Goal: Find specific page/section: Find specific page/section

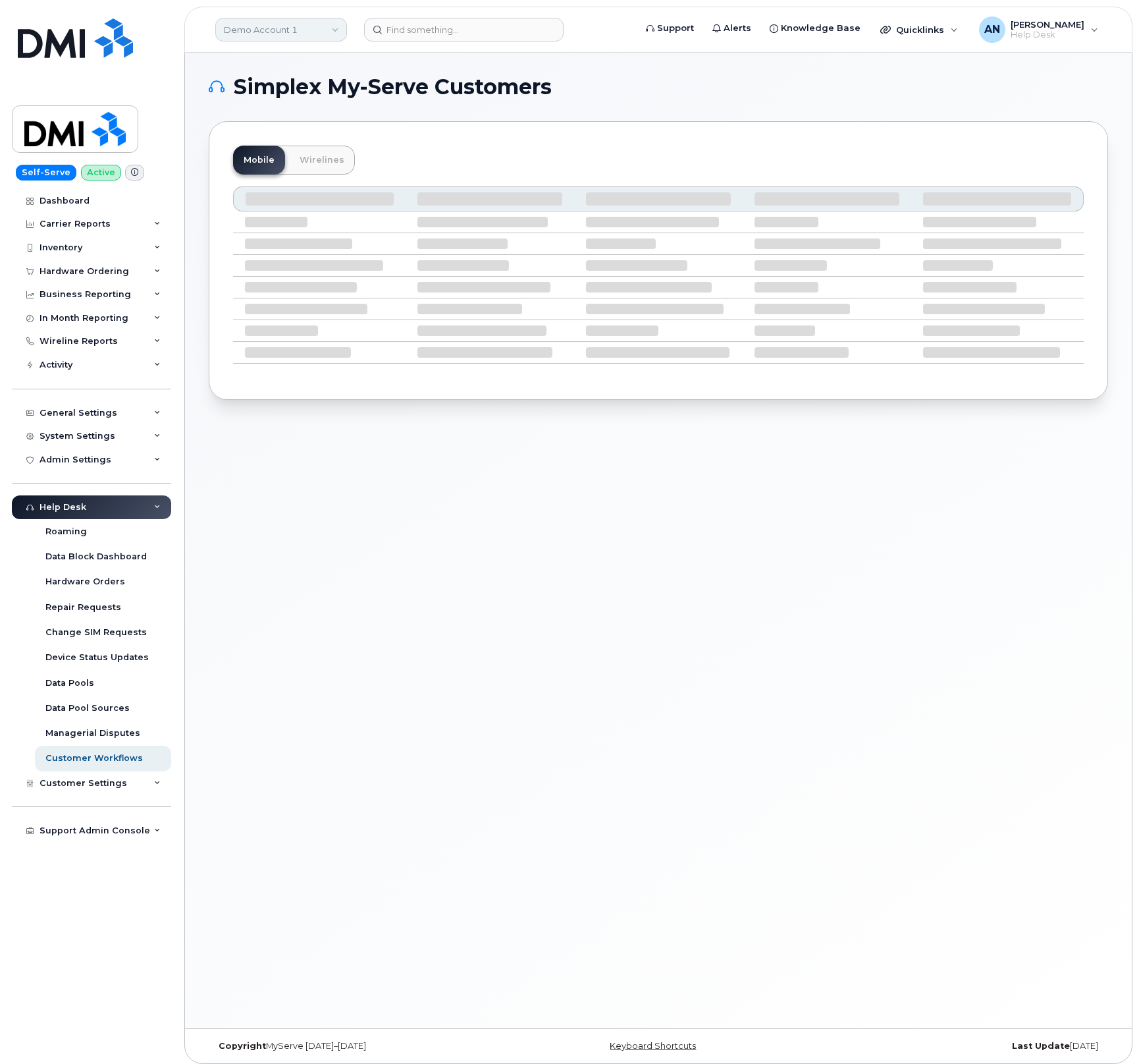
click at [282, 23] on link "Demo Account 1" at bounding box center [280, 30] width 131 height 24
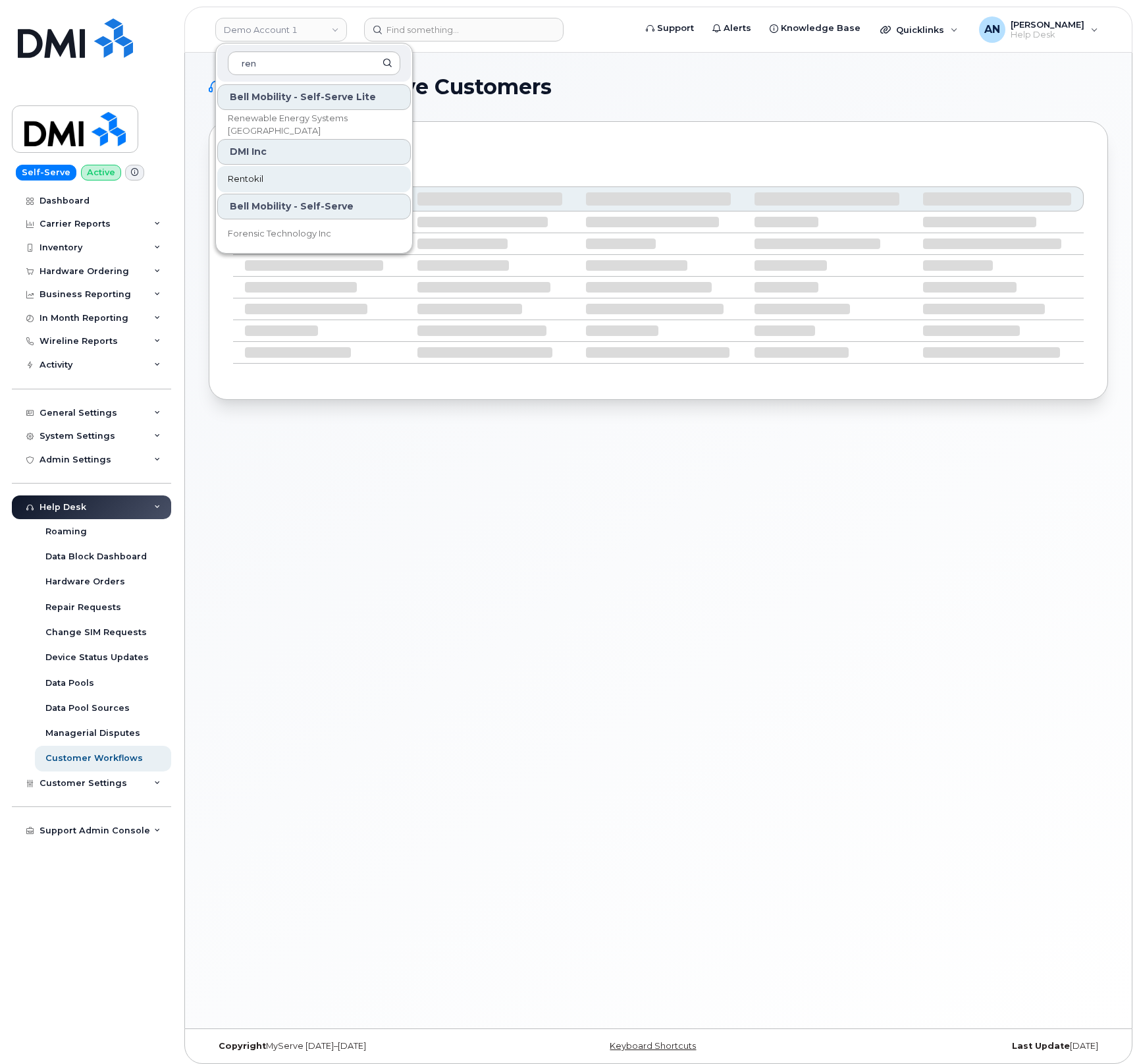
type input "ren"
click at [243, 175] on span "Rentokil" at bounding box center [245, 179] width 36 height 13
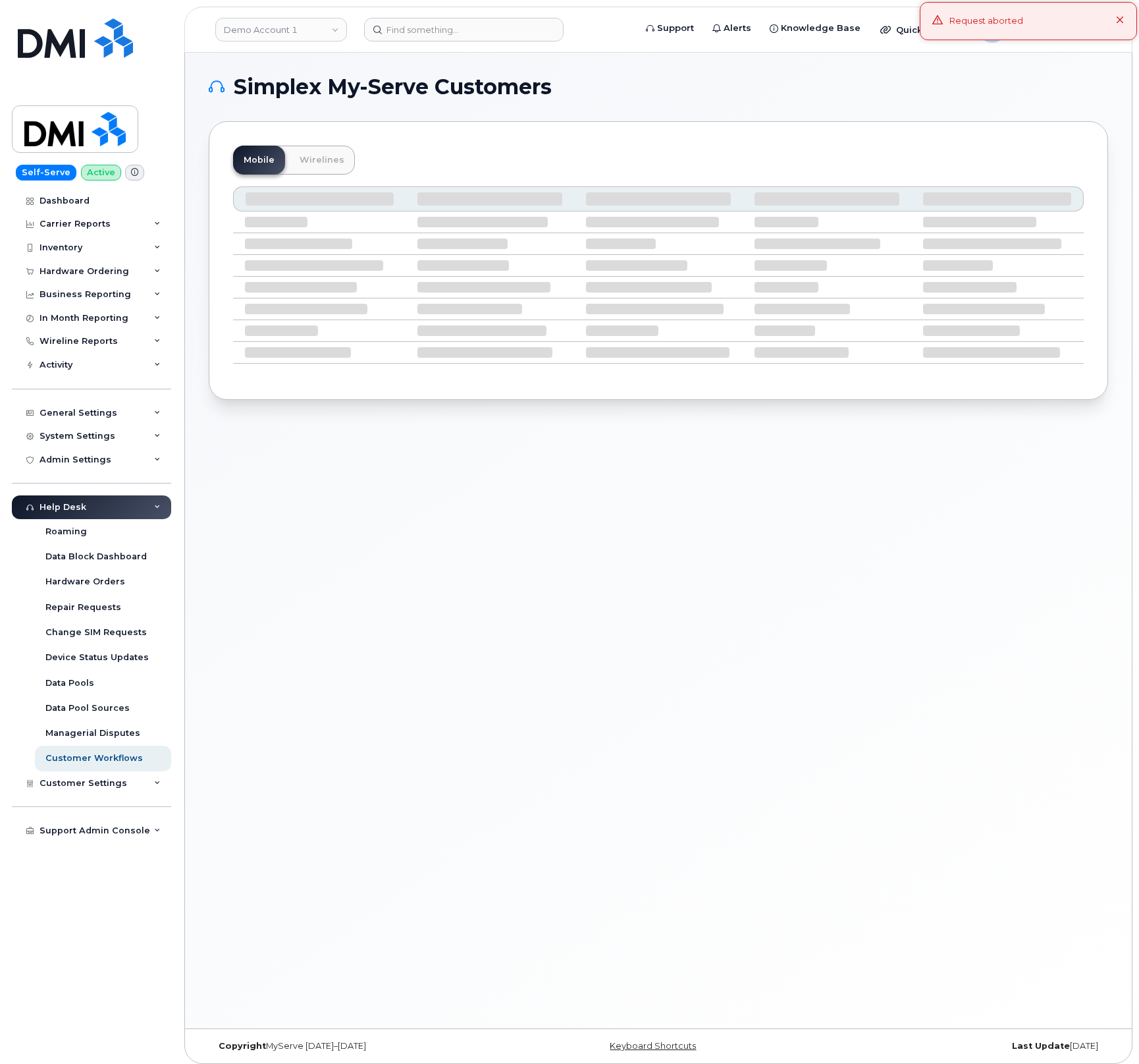
click at [1127, 22] on div "Request aborted" at bounding box center [1029, 21] width 218 height 38
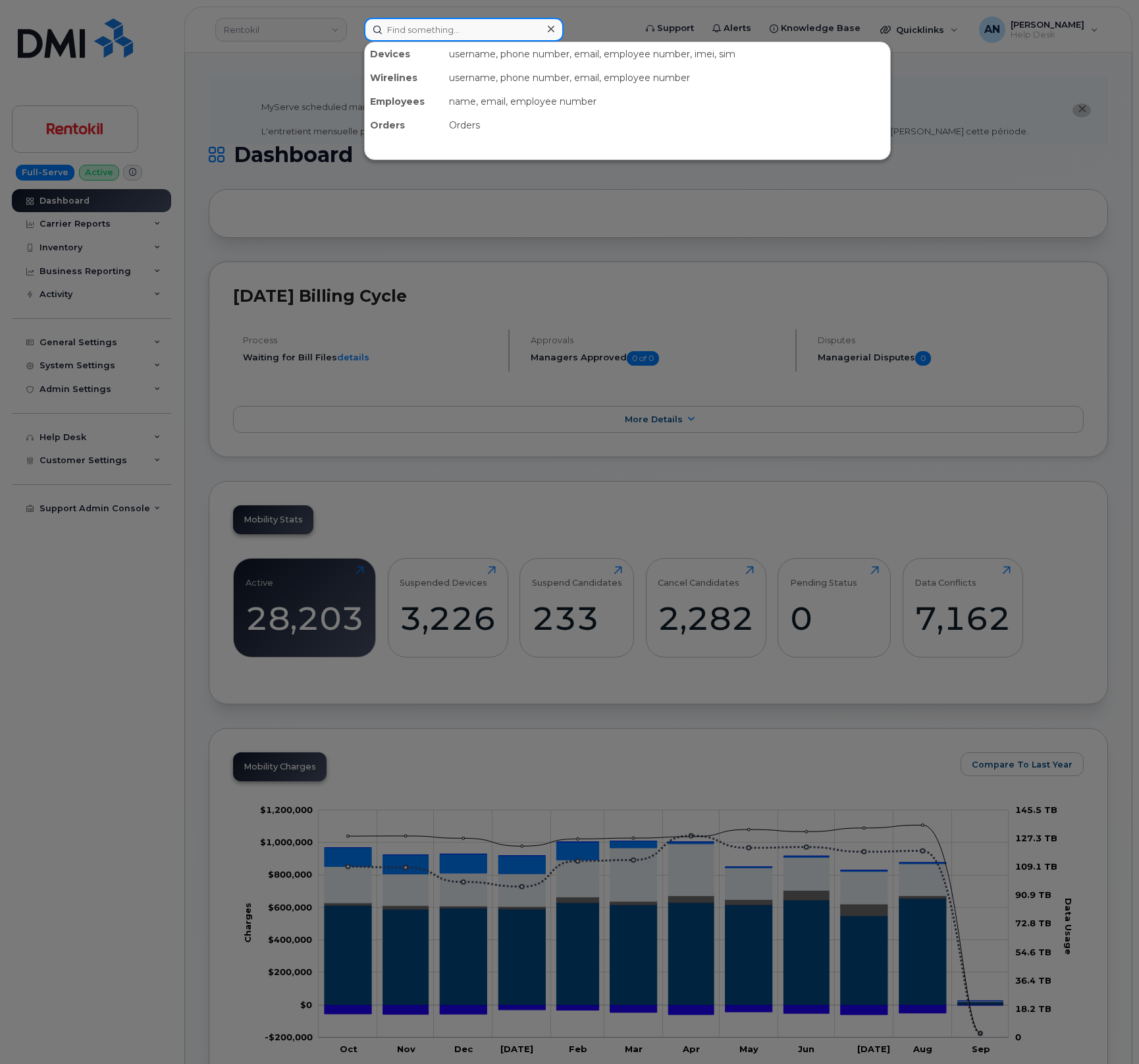
click at [432, 34] on input at bounding box center [464, 30] width 200 height 24
paste input "6822619168"
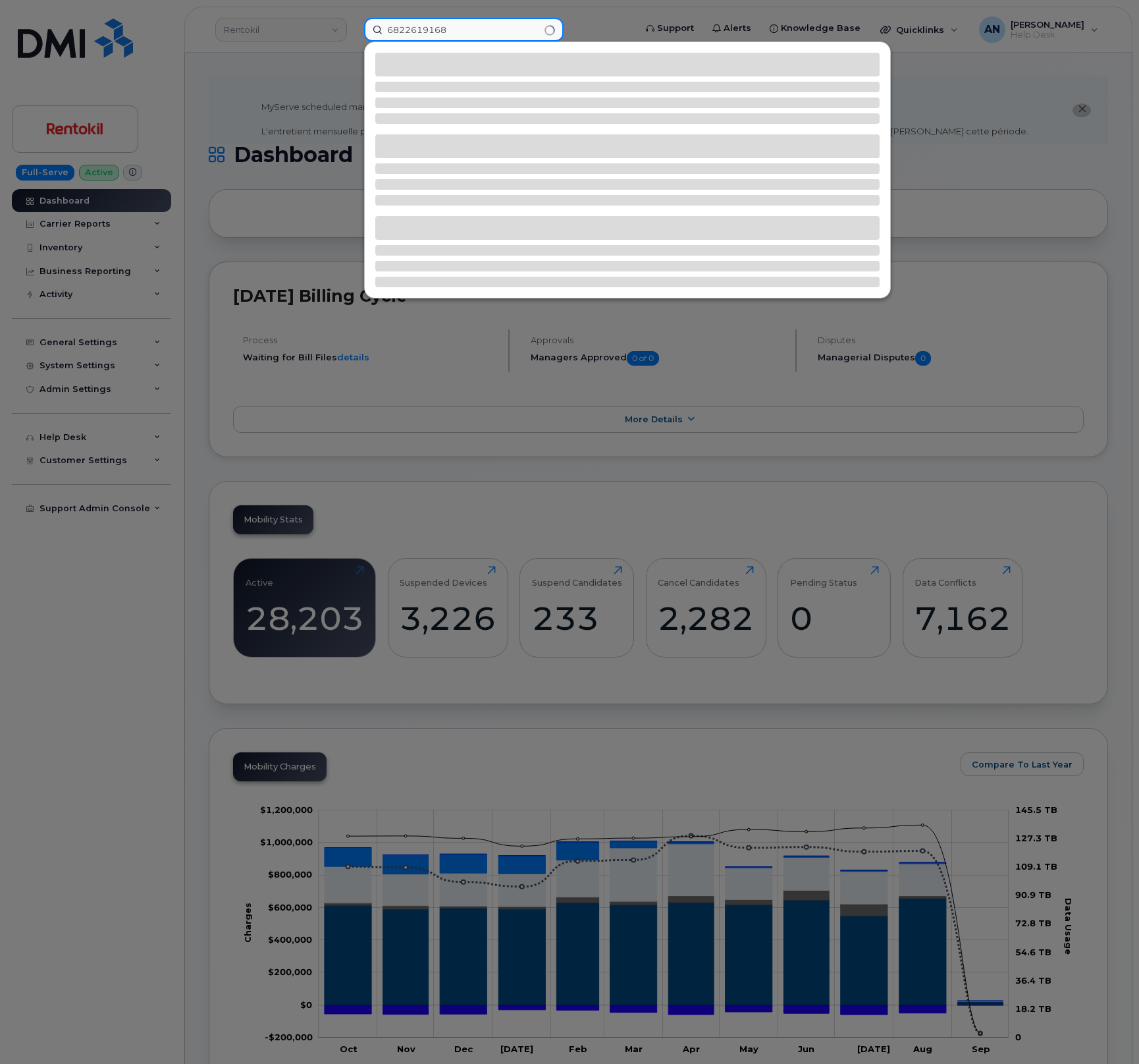
click at [405, 33] on input "6822619168" at bounding box center [464, 30] width 200 height 24
click at [470, 36] on input "682-261-9168" at bounding box center [464, 30] width 200 height 24
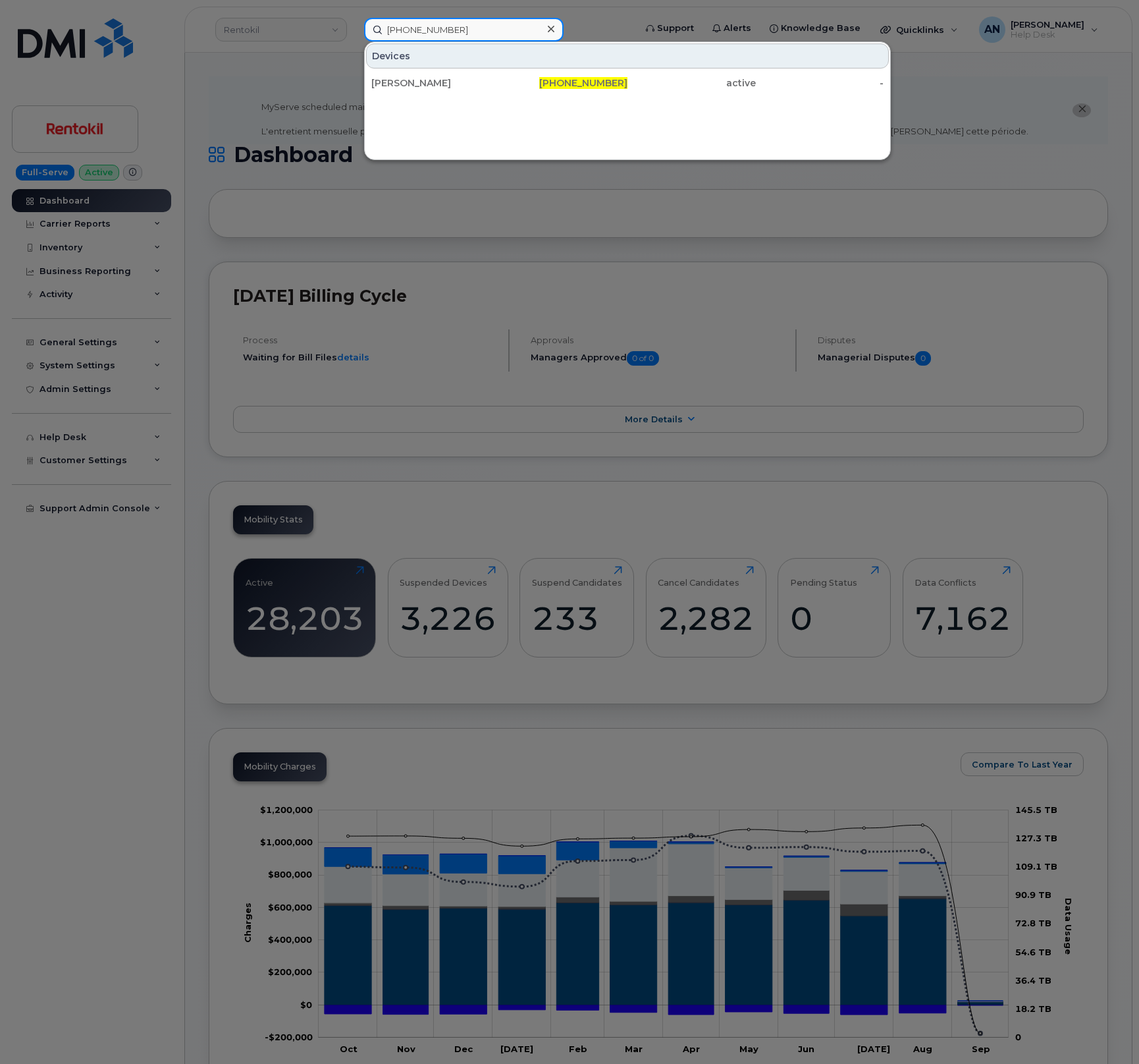
type input "682-261-9168"
click at [458, 80] on div "[PERSON_NAME]" at bounding box center [436, 83] width 129 height 13
